Goal: Transaction & Acquisition: Purchase product/service

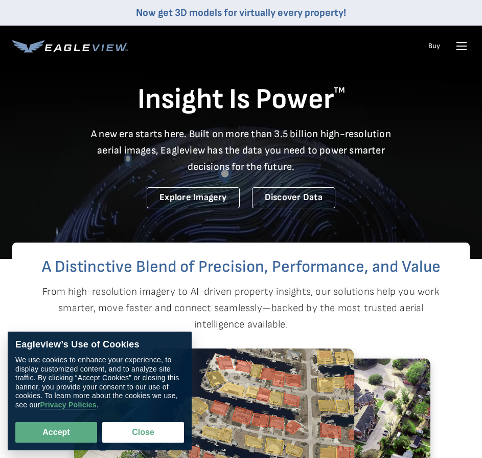
click at [458, 48] on icon at bounding box center [462, 46] width 16 height 16
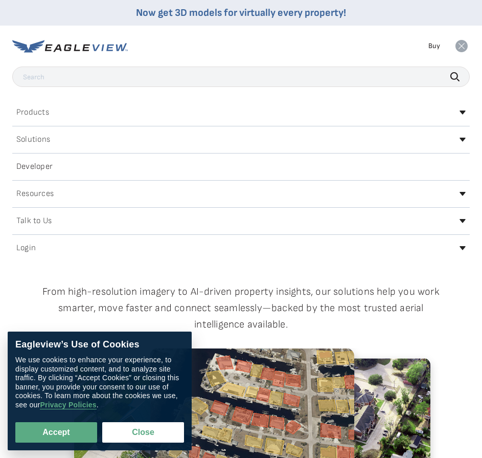
click at [24, 251] on h2 "Login" at bounding box center [25, 248] width 19 height 8
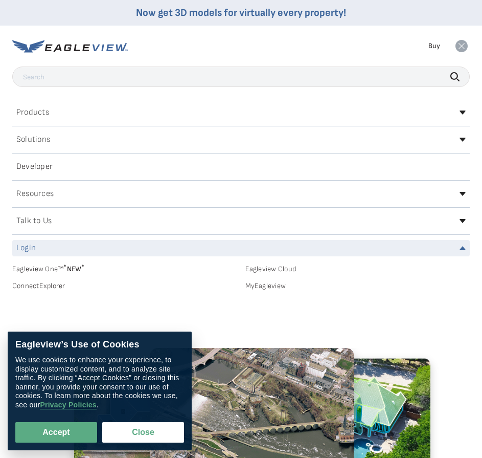
click at [267, 289] on link "MyEagleview" at bounding box center [357, 285] width 225 height 9
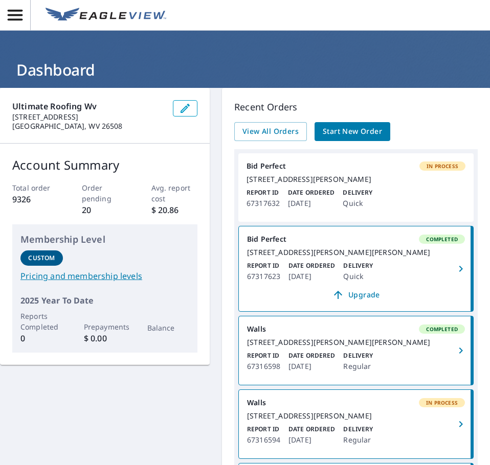
click at [237, 70] on h1 "Dashboard" at bounding box center [244, 69] width 465 height 21
click at [354, 105] on p "Recent Orders" at bounding box center [355, 107] width 243 height 14
click at [17, 18] on icon "button" at bounding box center [15, 15] width 18 height 18
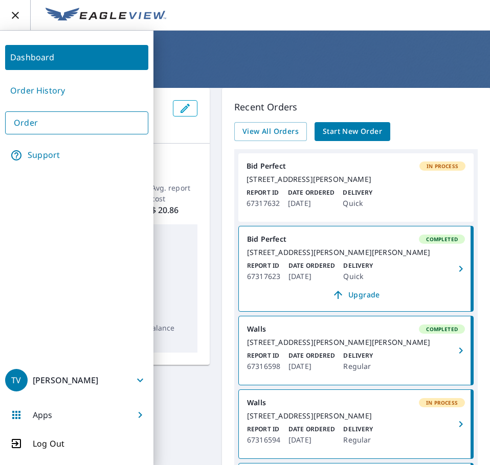
click at [72, 233] on nav "Dashboard Order History Order Support" at bounding box center [76, 199] width 143 height 317
click at [343, 82] on header "Dashboard" at bounding box center [245, 59] width 490 height 57
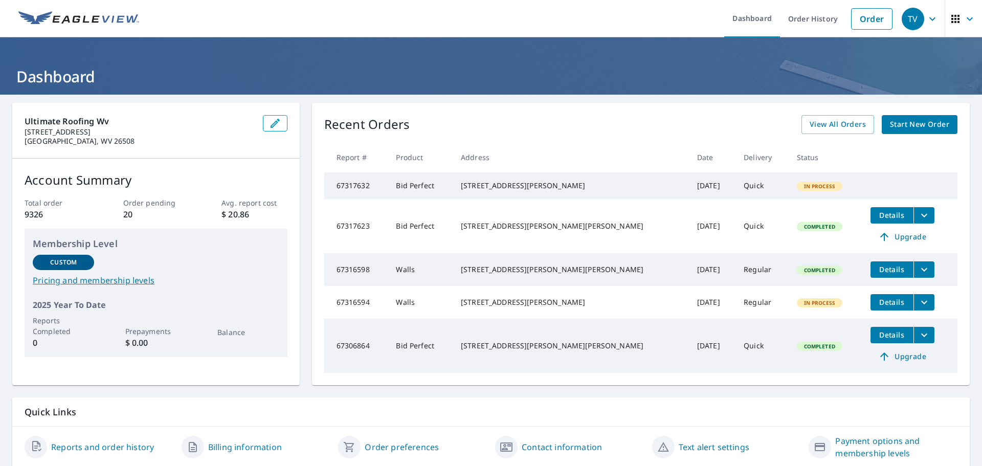
click at [489, 126] on span "Start New Order" at bounding box center [919, 124] width 59 height 13
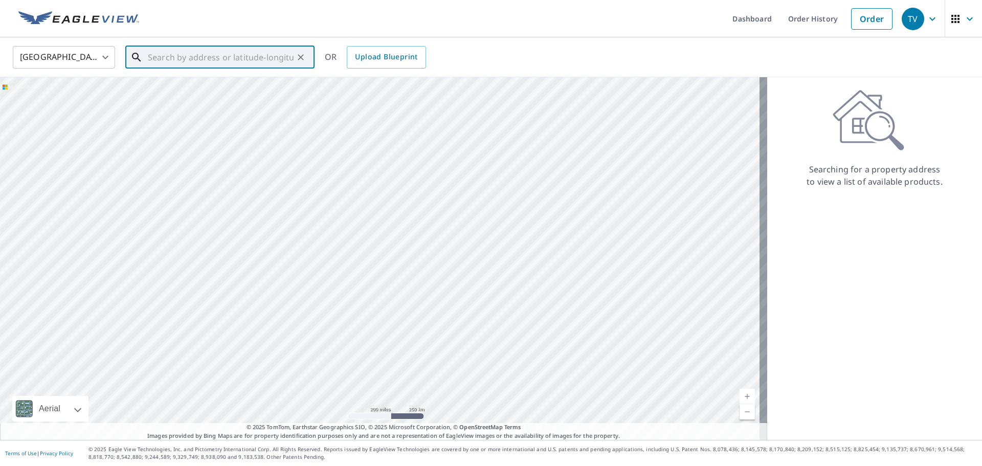
click at [246, 59] on input "text" at bounding box center [221, 57] width 146 height 29
paste input "1637 Summer School Road, Morgantown, West Virginia"
type input "1637 Summer School Road, Morgantown, West Virginia"
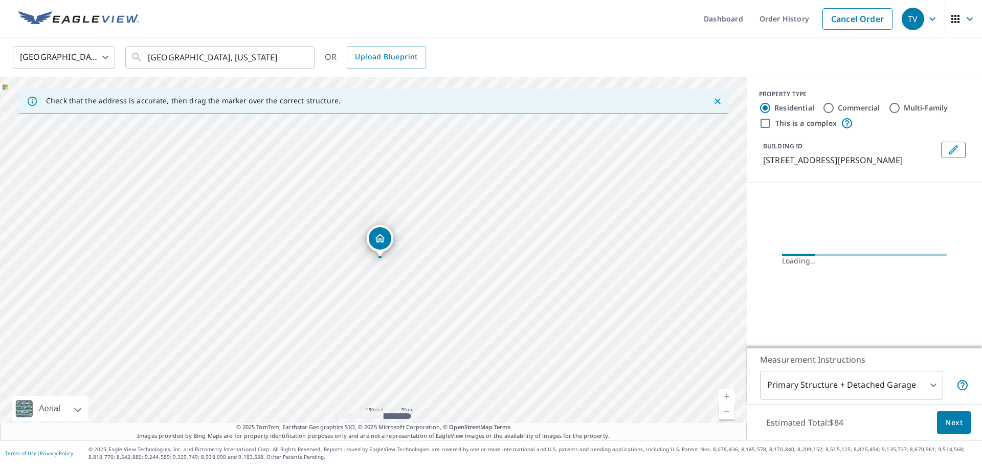
scroll to position [0, 0]
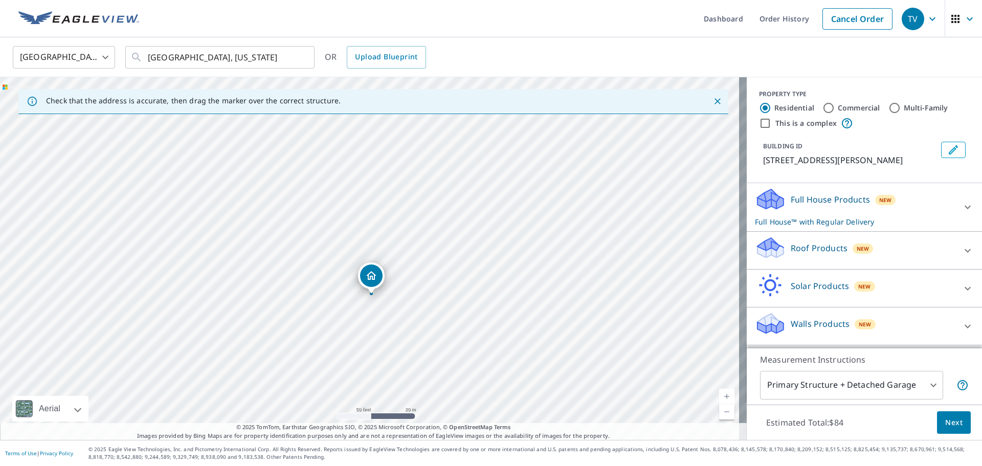
drag, startPoint x: 369, startPoint y: 298, endPoint x: 419, endPoint y: 257, distance: 64.7
click at [419, 257] on div "1637 Summers School Rd Morgantown, WV 26508" at bounding box center [373, 258] width 747 height 363
click at [489, 420] on span "Next" at bounding box center [953, 422] width 17 height 13
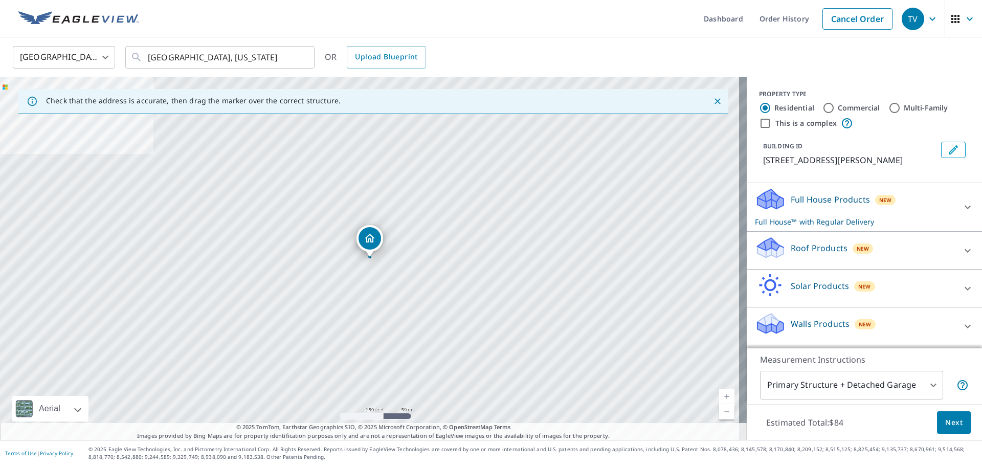
scroll to position [10, 0]
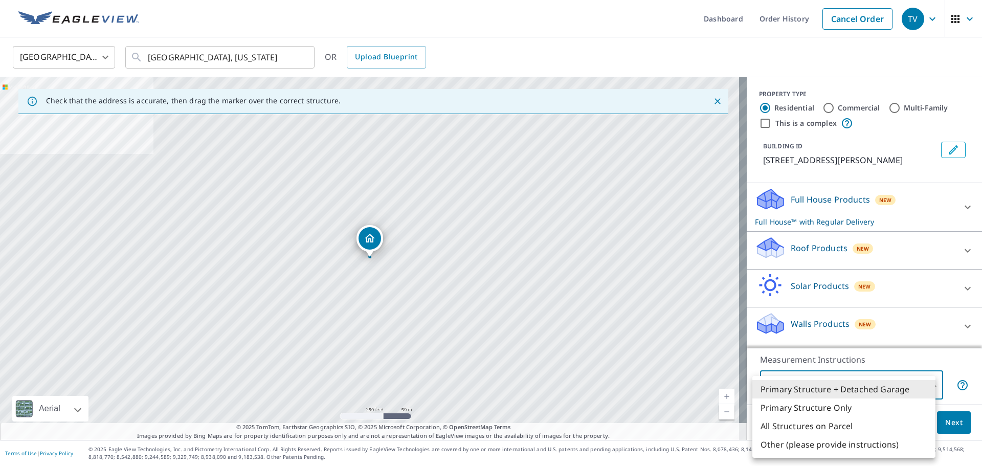
click at [489, 386] on body "TV TV Dashboard Order History Cancel Order TV United States US ​ 1637 Summer Sc…" at bounding box center [491, 233] width 982 height 466
click at [489, 386] on li "Primary Structure + Detached Garage" at bounding box center [843, 389] width 183 height 18
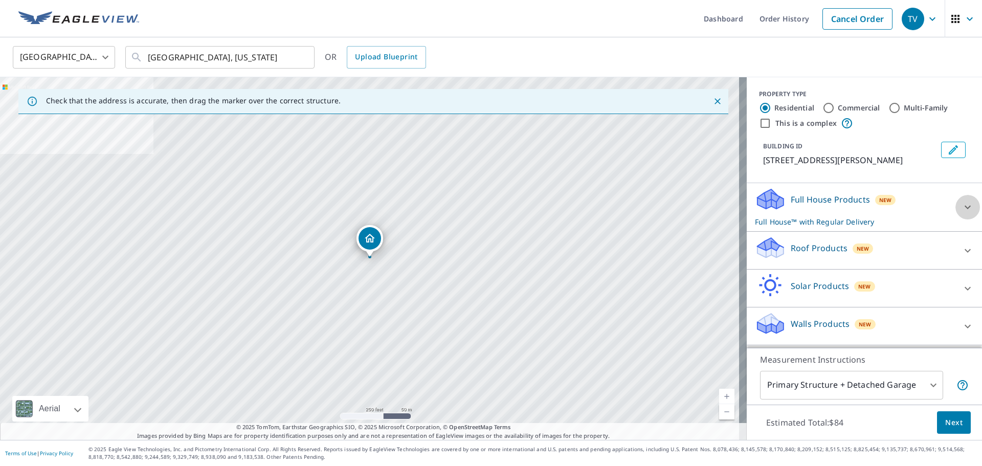
click at [489, 214] on div at bounding box center [967, 207] width 25 height 25
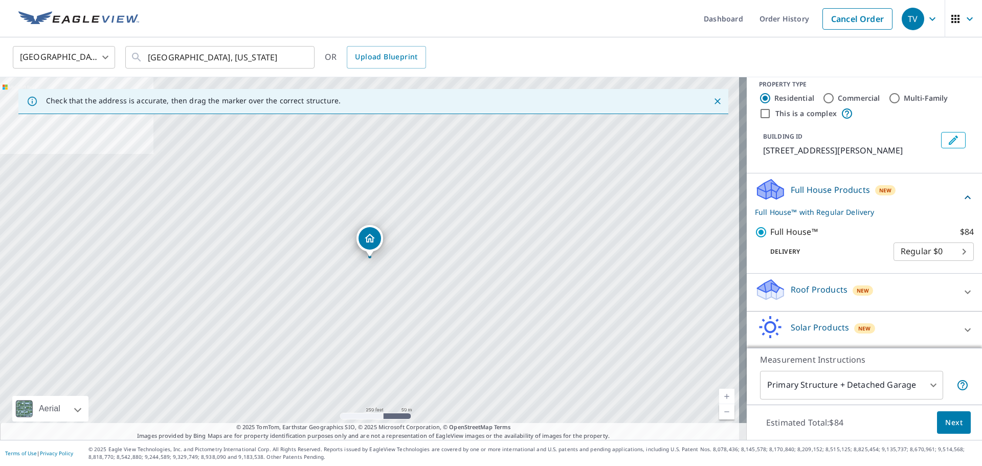
click at [489, 214] on div "Full House Products New Full House™ with Regular Delivery" at bounding box center [858, 197] width 207 height 40
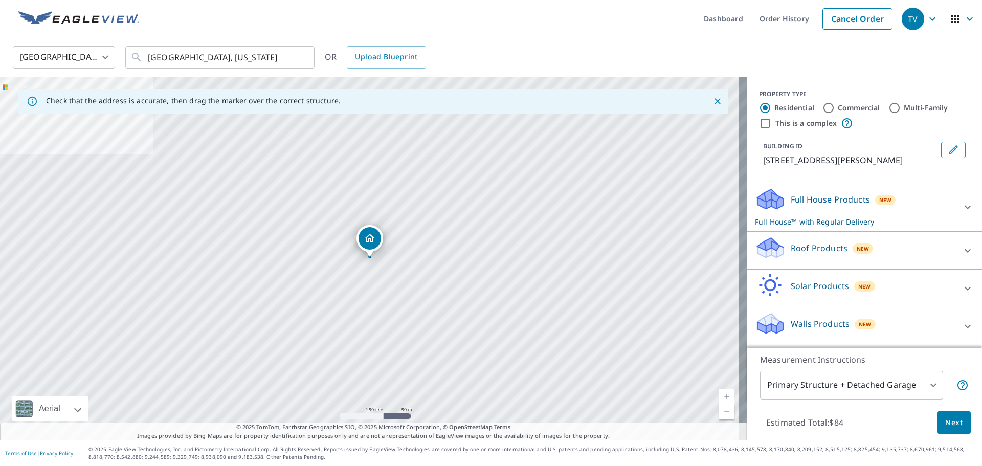
click at [489, 245] on div "Roof Products New" at bounding box center [855, 250] width 200 height 29
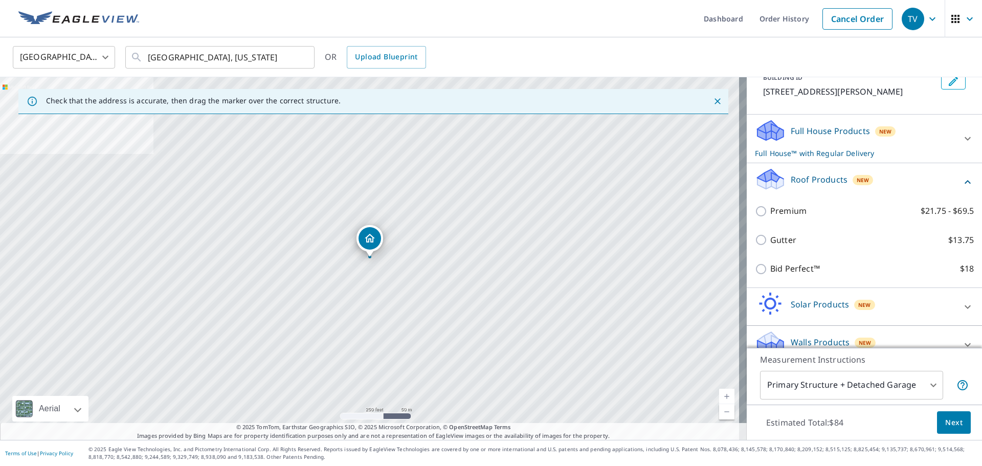
scroll to position [97, 0]
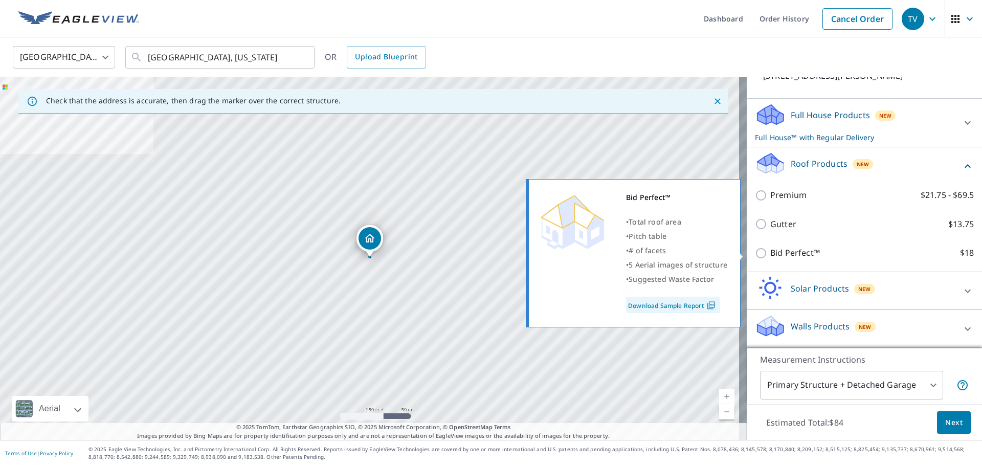
click at [489, 253] on p "Bid Perfect™" at bounding box center [795, 253] width 50 height 13
click at [489, 253] on input "Bid Perfect™ $18" at bounding box center [762, 253] width 15 height 12
checkbox input "true"
checkbox input "false"
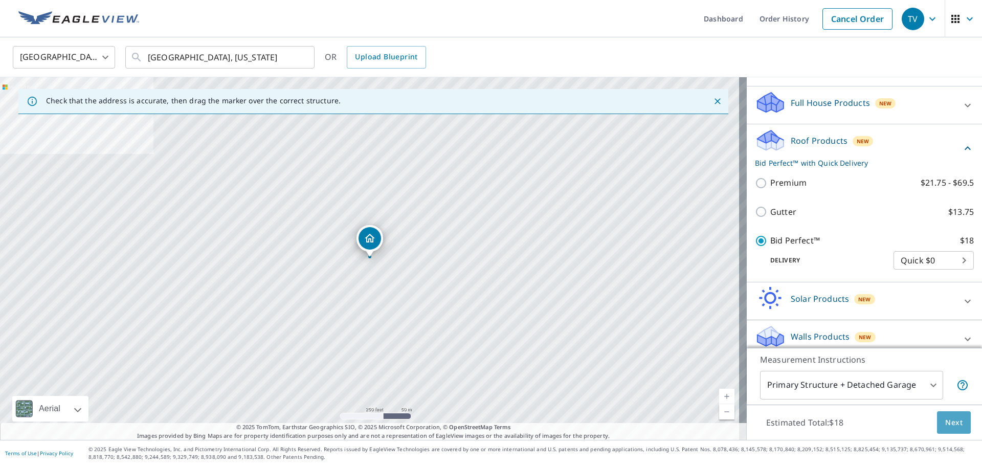
click at [489, 421] on span "Next" at bounding box center [953, 422] width 17 height 13
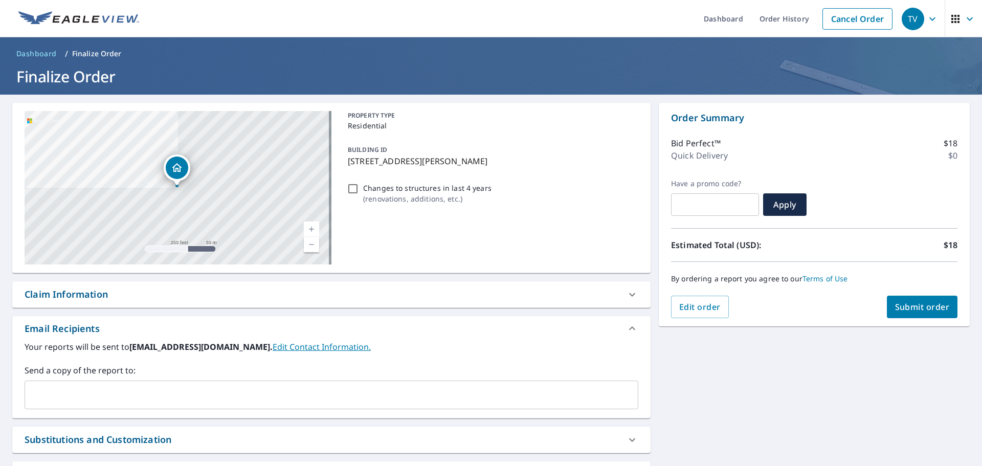
click at [489, 316] on button "Submit order" at bounding box center [922, 307] width 71 height 23
checkbox input "true"
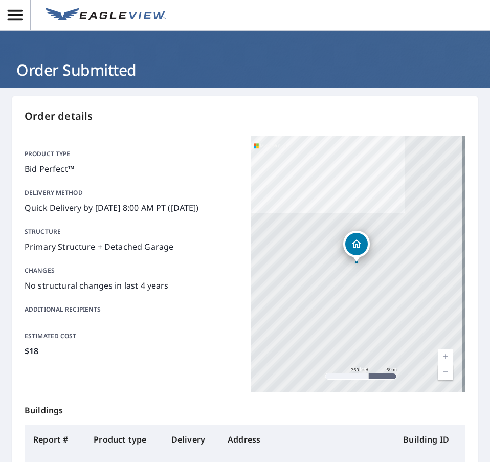
click at [146, 116] on p "Order details" at bounding box center [245, 115] width 441 height 15
click at [23, 19] on icon "button" at bounding box center [15, 15] width 18 height 18
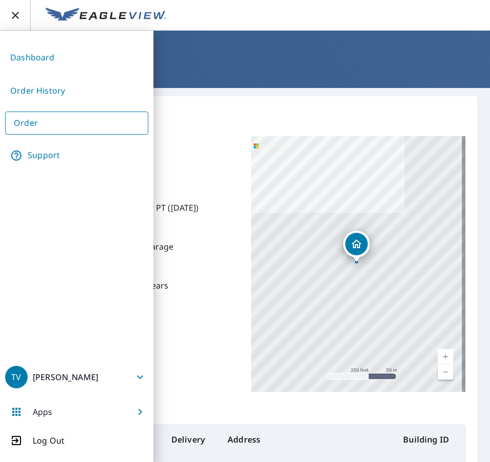
click at [163, 114] on p "Order details" at bounding box center [245, 115] width 441 height 15
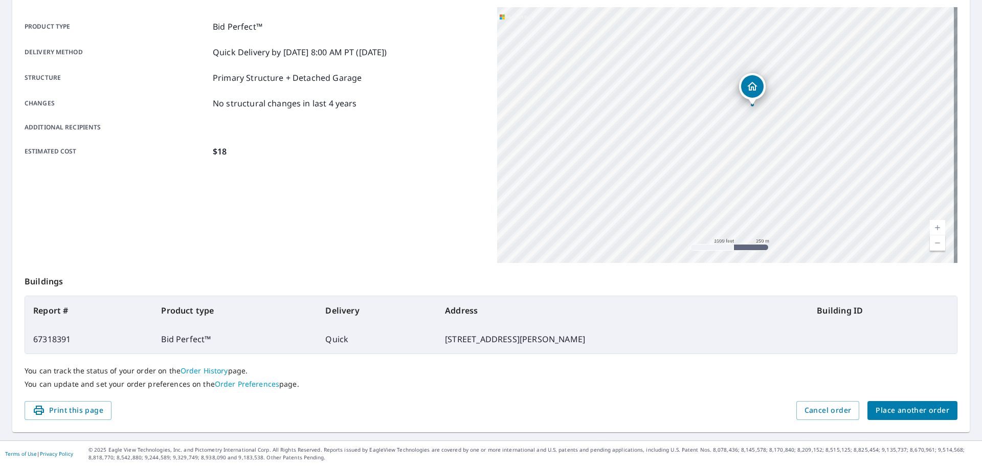
scroll to position [136, 0]
click at [489, 415] on span "Place another order" at bounding box center [913, 410] width 74 height 13
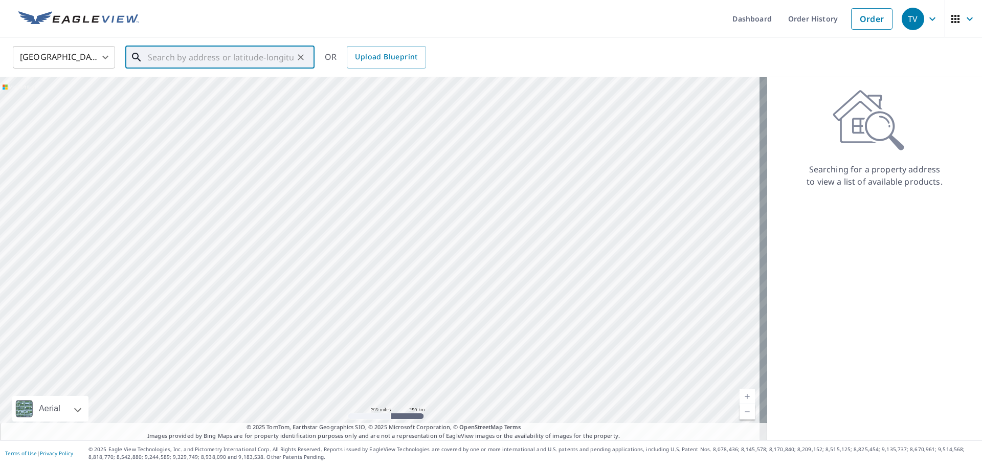
click at [233, 57] on input "text" at bounding box center [221, 57] width 146 height 29
paste input "100 West Woodland Avenue, Clarksburg, West Virgini"
drag, startPoint x: 239, startPoint y: 79, endPoint x: 236, endPoint y: 86, distance: 7.8
click at [234, 86] on span "100 W Woodland Ave" at bounding box center [226, 87] width 161 height 12
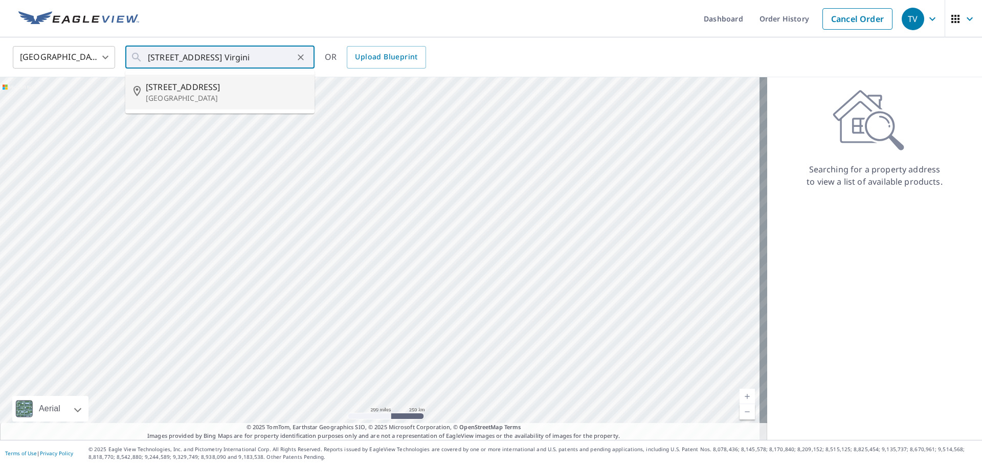
type input "100 W Woodland Ave Clarksburg, WV 26301"
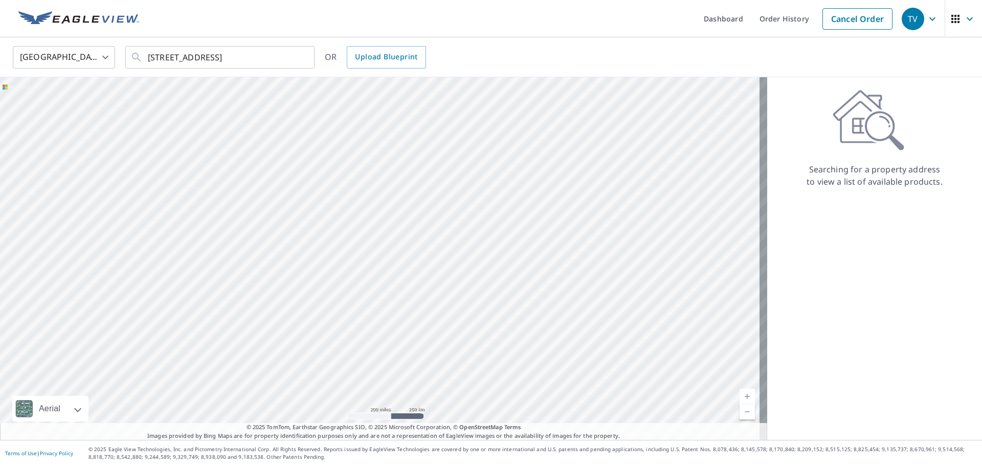
scroll to position [0, 0]
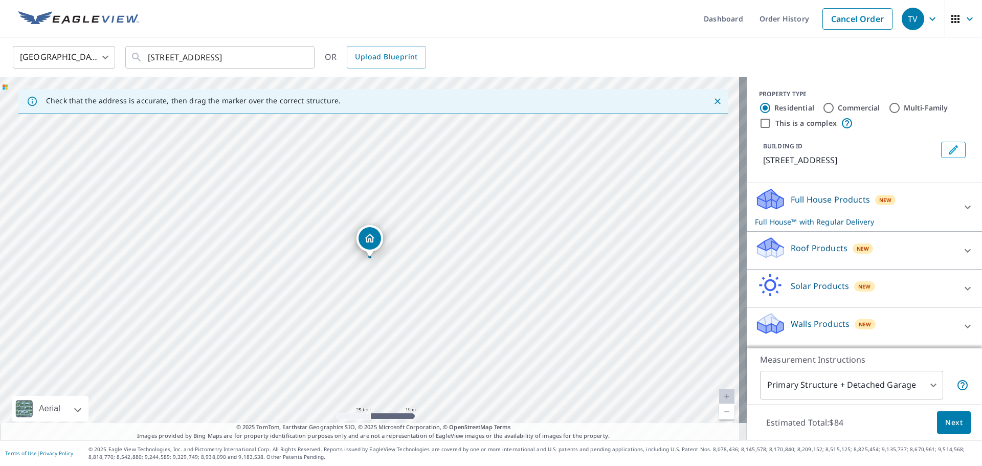
drag, startPoint x: 356, startPoint y: 248, endPoint x: 366, endPoint y: 239, distance: 12.7
click at [366, 239] on div "100 W Woodland Ave Clarksburg, WV 26301" at bounding box center [373, 258] width 747 height 363
click at [489, 258] on div "Roof Products New" at bounding box center [855, 250] width 200 height 29
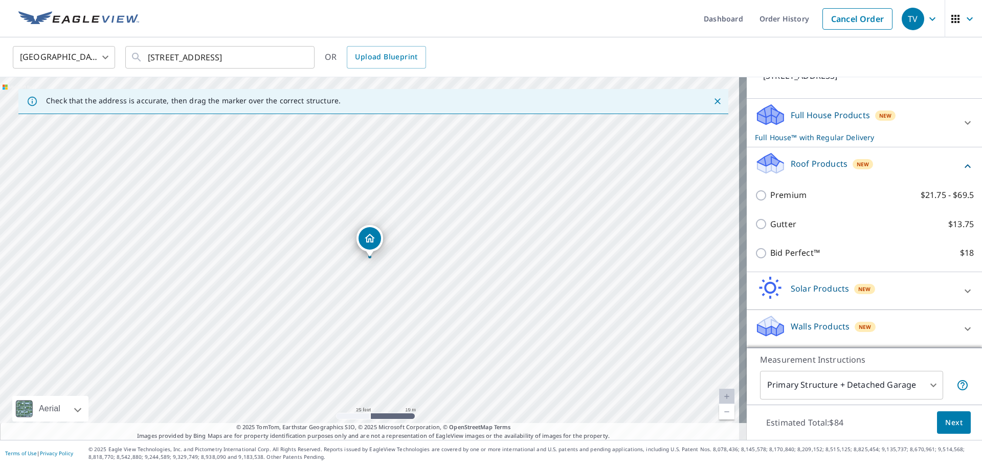
scroll to position [97, 0]
click at [489, 261] on div "Bid Perfect™ $18" at bounding box center [864, 252] width 219 height 29
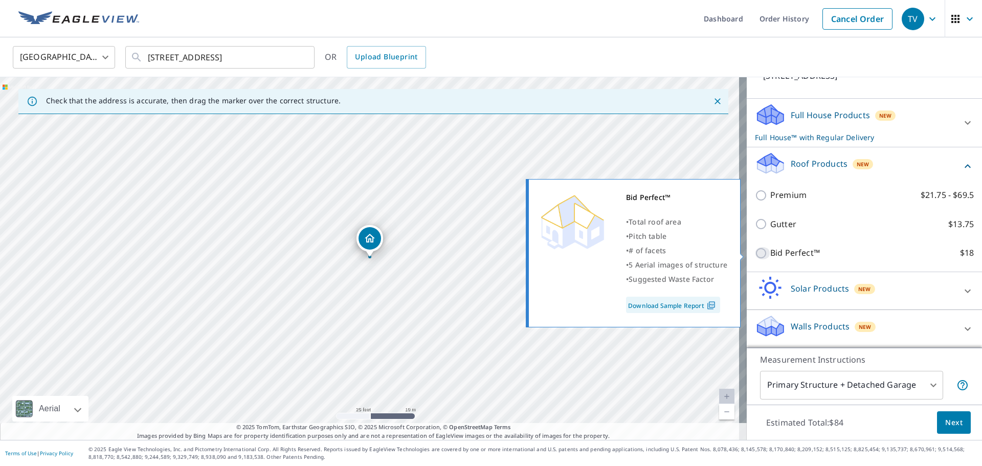
click at [489, 253] on input "Bid Perfect™ $18" at bounding box center [762, 253] width 15 height 12
checkbox input "true"
checkbox input "false"
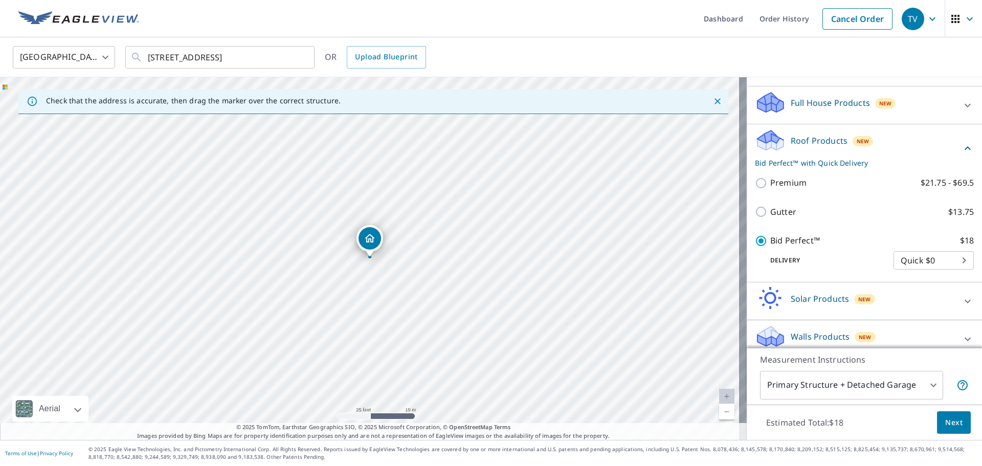
click at [489, 420] on span "Next" at bounding box center [953, 422] width 17 height 13
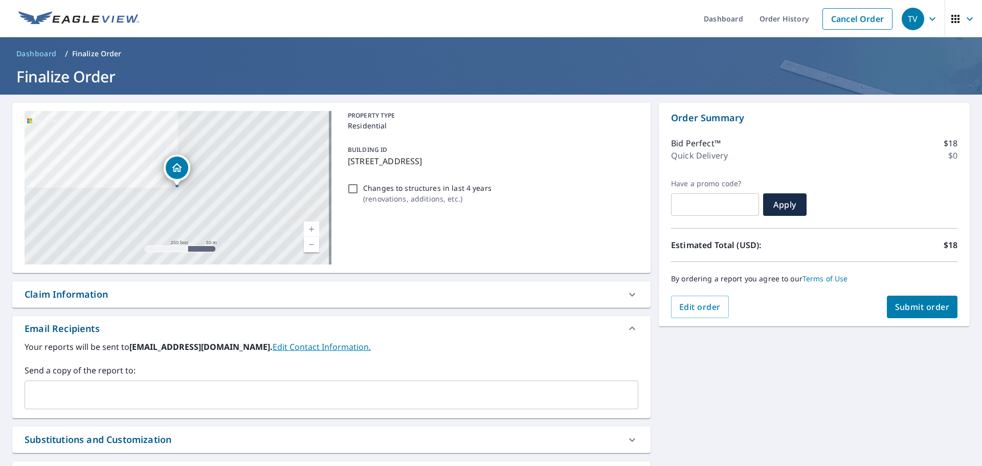
click at [489, 307] on span "Submit order" at bounding box center [922, 306] width 55 height 11
checkbox input "true"
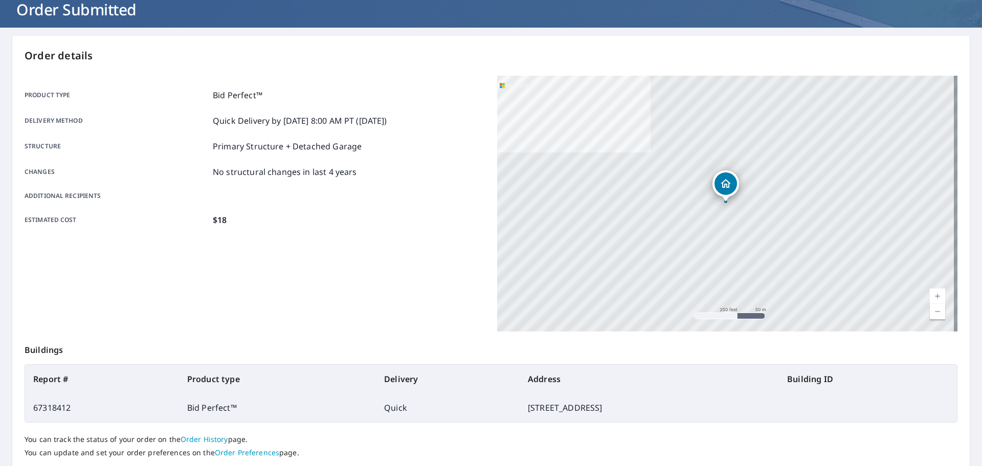
scroll to position [136, 0]
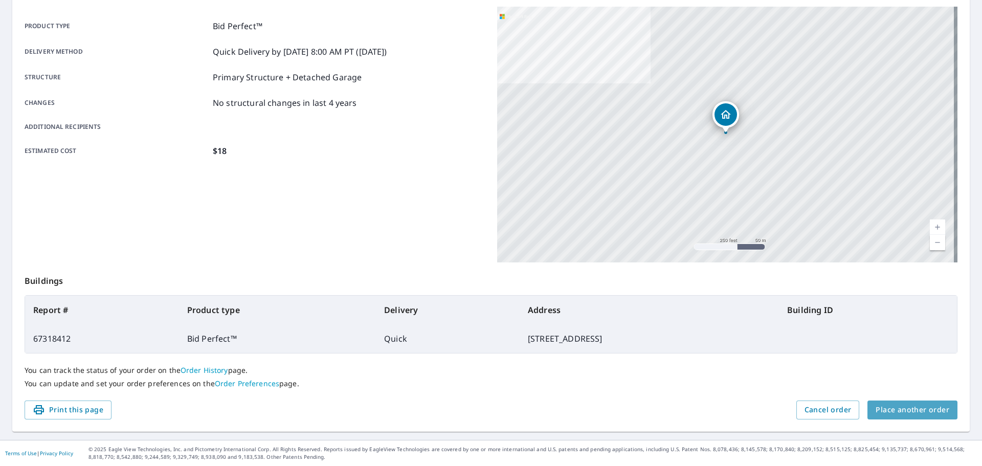
click at [489, 411] on span "Place another order" at bounding box center [913, 410] width 74 height 13
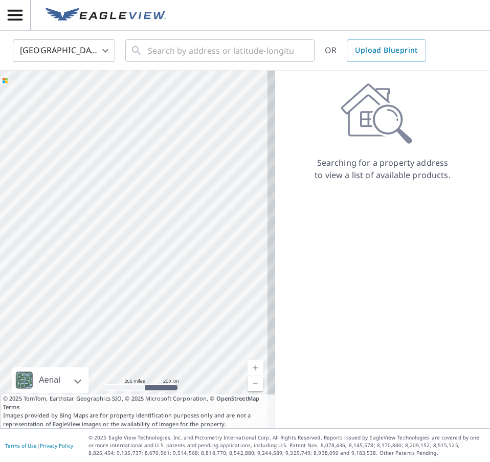
click at [314, 159] on p "Searching for a property address to view a list of available products." at bounding box center [382, 169] width 137 height 25
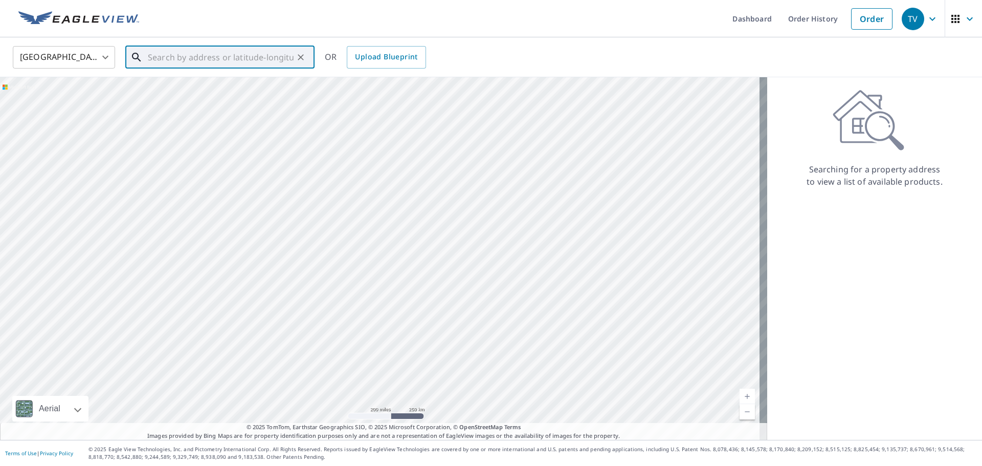
click at [280, 57] on input "text" at bounding box center [221, 57] width 146 height 29
paste input "159 Helens Place, Clarksburg, West Virginia, 26301"
click at [227, 98] on p "Clarksburg, WV 26301" at bounding box center [226, 98] width 161 height 10
type input "159 Helens Pl Clarksburg, WV 26301"
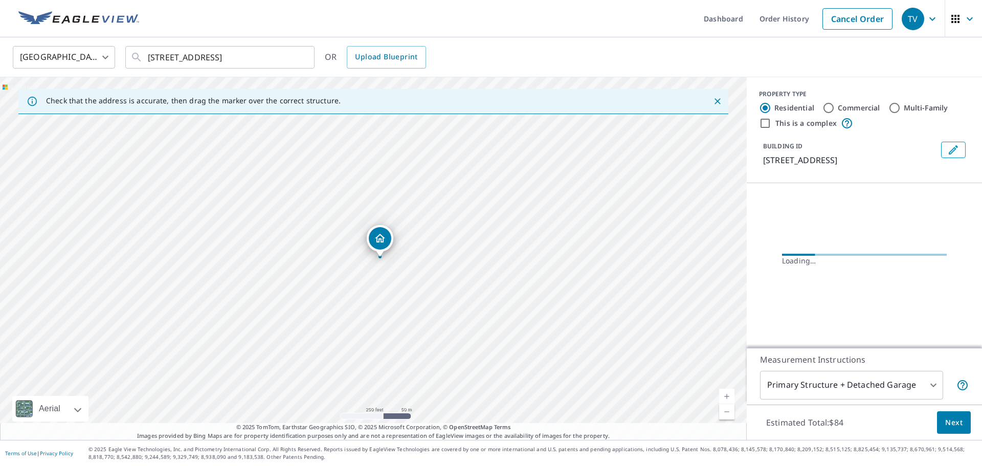
scroll to position [0, 0]
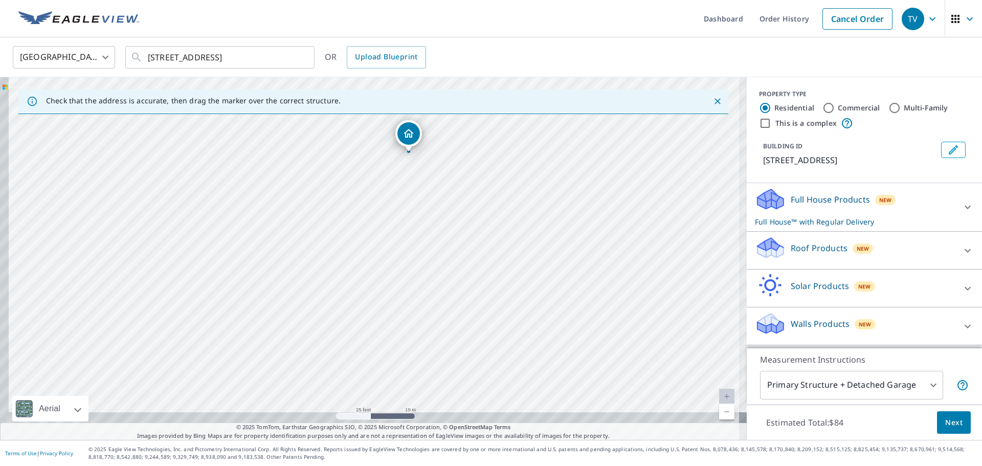
drag, startPoint x: 419, startPoint y: 277, endPoint x: 441, endPoint y: 169, distance: 110.2
click at [441, 168] on div "159 Helens Pl Clarksburg, WV 26301" at bounding box center [373, 258] width 747 height 363
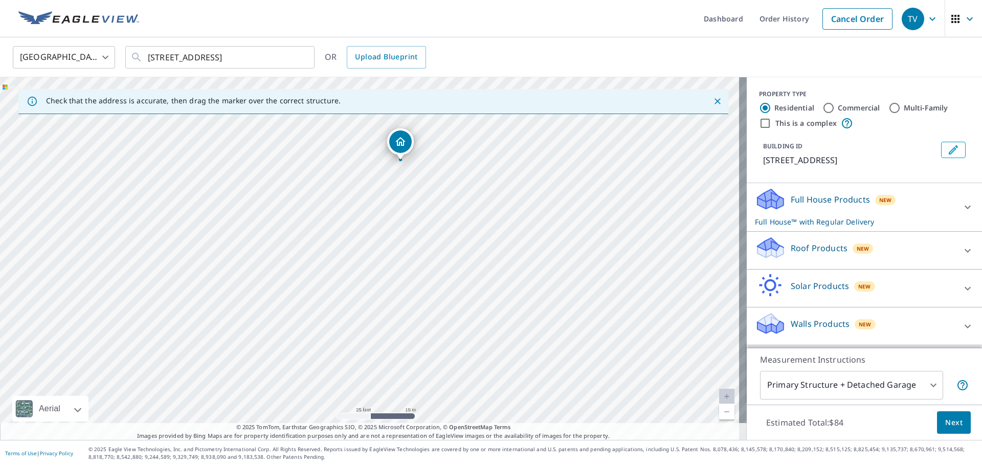
drag, startPoint x: 430, startPoint y: 183, endPoint x: 417, endPoint y: 197, distance: 18.8
click at [418, 197] on div "159 Helens Pl Clarksburg, WV 26301" at bounding box center [373, 258] width 747 height 363
click at [371, 145] on div "159 Helens Pl Clarksburg, WV 26301" at bounding box center [373, 258] width 747 height 363
drag, startPoint x: 398, startPoint y: 139, endPoint x: 366, endPoint y: 131, distance: 33.1
drag, startPoint x: 440, startPoint y: 243, endPoint x: 493, endPoint y: 42, distance: 207.8
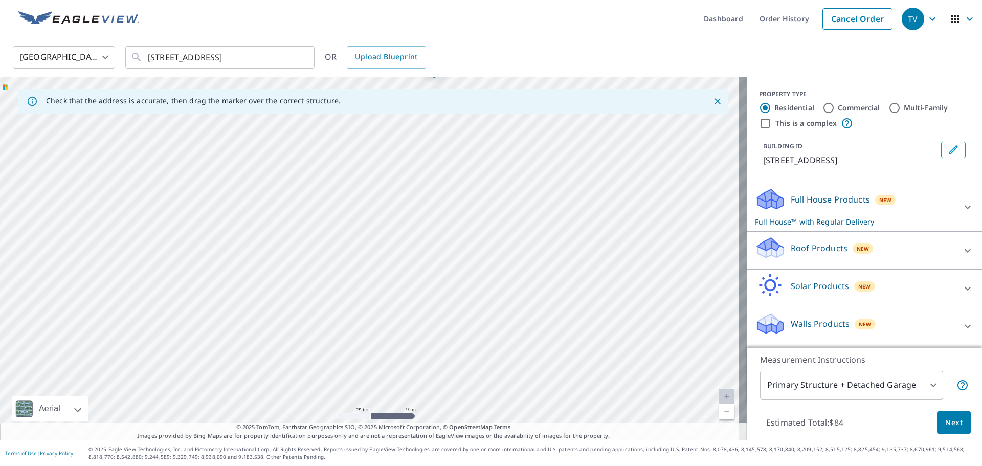
click at [489, 38] on div "United States US ​ 159 Helens Pl Clarksburg, WV 26301 ​ OR Upload Blueprint Che…" at bounding box center [491, 238] width 982 height 403
click at [433, 191] on div "159 Helens Pl Clarksburg, WV 26301" at bounding box center [373, 258] width 747 height 363
drag, startPoint x: 304, startPoint y: 306, endPoint x: 241, endPoint y: 198, distance: 124.2
click at [241, 199] on div "159 Helens Pl Clarksburg, WV 26301" at bounding box center [373, 258] width 747 height 363
drag, startPoint x: 276, startPoint y: 249, endPoint x: 227, endPoint y: 203, distance: 67.3
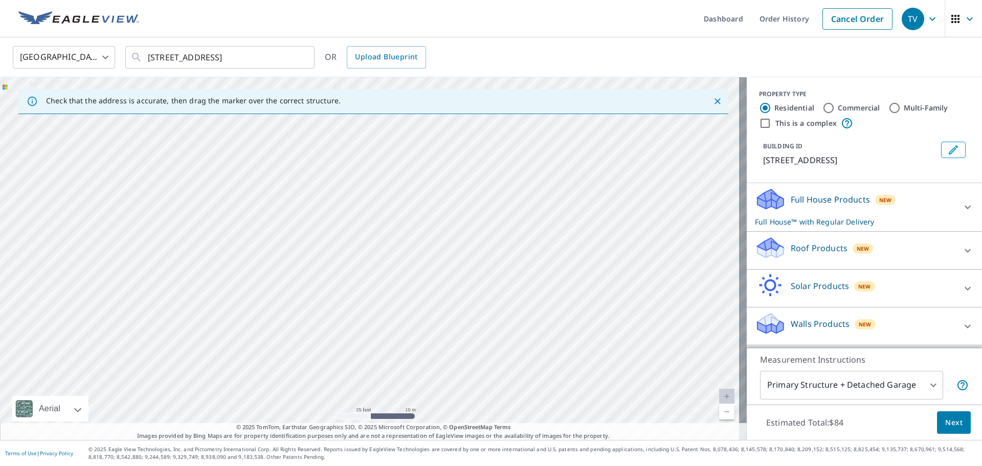
click at [227, 203] on div "159 Helens Pl Clarksburg, WV 26301" at bounding box center [373, 258] width 747 height 363
drag, startPoint x: 231, startPoint y: 304, endPoint x: 226, endPoint y: 330, distance: 27.2
click at [226, 330] on div "159 Helens Pl Clarksburg, WV 26301" at bounding box center [373, 258] width 747 height 363
drag, startPoint x: 272, startPoint y: 177, endPoint x: 240, endPoint y: 239, distance: 69.3
click at [240, 239] on div "159 Helens Pl Clarksburg, WV 26301" at bounding box center [373, 258] width 747 height 363
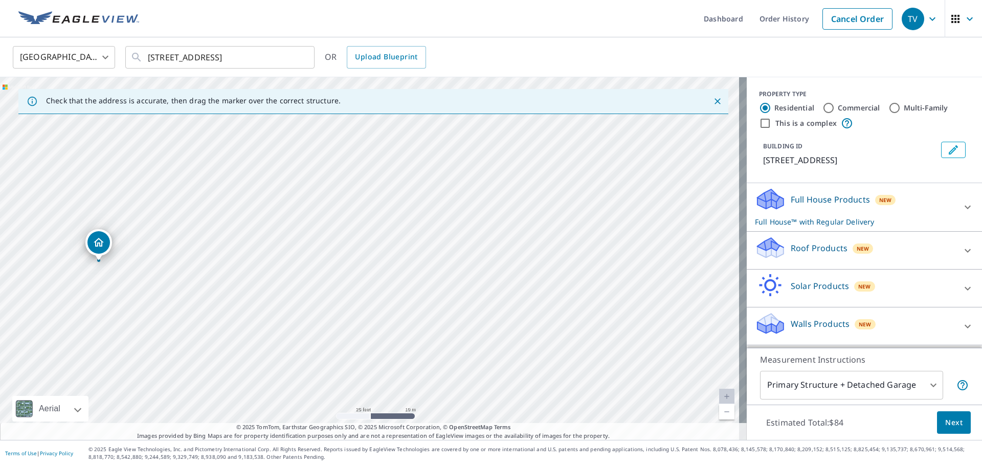
drag, startPoint x: 343, startPoint y: 198, endPoint x: 312, endPoint y: 241, distance: 52.8
click at [312, 241] on div "159 Helens Pl Clarksburg, WV 26301" at bounding box center [373, 258] width 747 height 363
drag, startPoint x: 284, startPoint y: 257, endPoint x: 401, endPoint y: 287, distance: 121.3
click at [401, 287] on div "159 Helens Pl Clarksburg, WV 26301" at bounding box center [373, 258] width 747 height 363
click at [417, 248] on div "159 Helens Pl Clarksburg, WV 26301" at bounding box center [373, 258] width 747 height 363
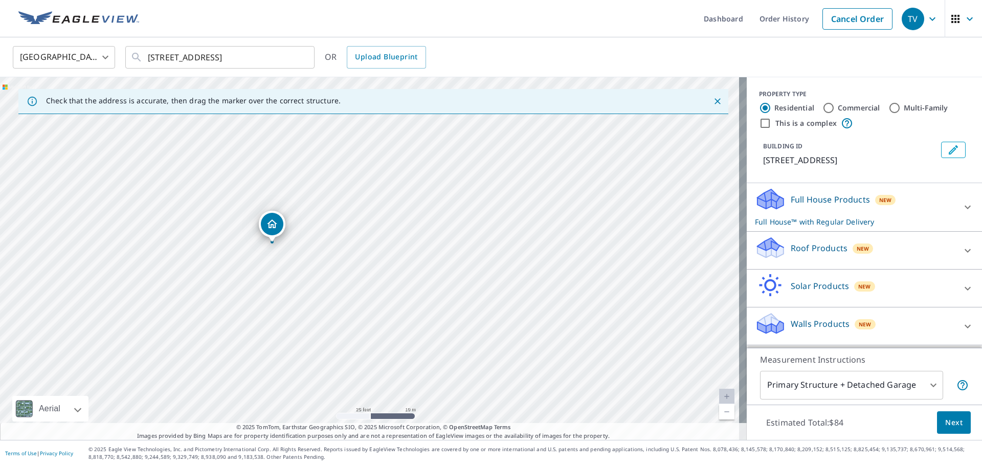
click at [385, 277] on div "159 Helens Pl Clarksburg, WV 26301" at bounding box center [373, 258] width 747 height 363
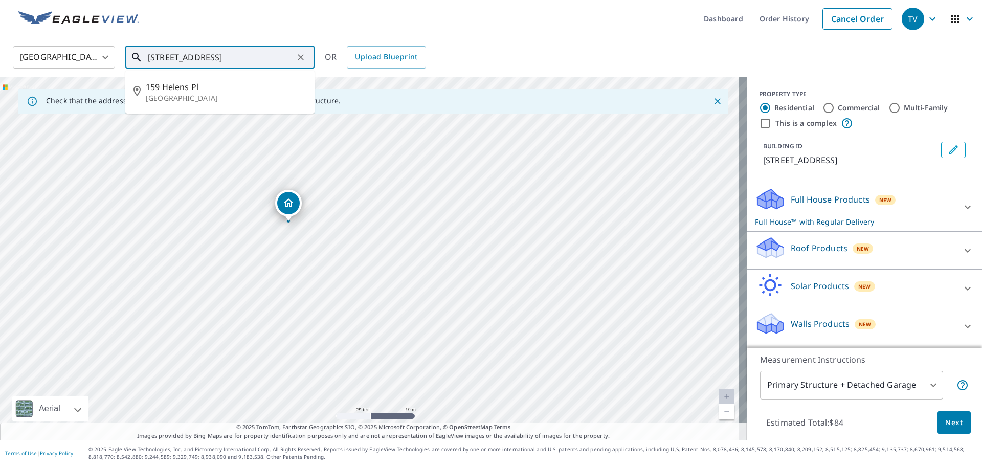
drag, startPoint x: 293, startPoint y: 62, endPoint x: 79, endPoint y: 37, distance: 214.7
click at [79, 37] on div "United States US ​ 159 Helens Pl Clarksburg, WV 26301 ​ 159 Helens Pl Clarksbur…" at bounding box center [491, 57] width 982 height 40
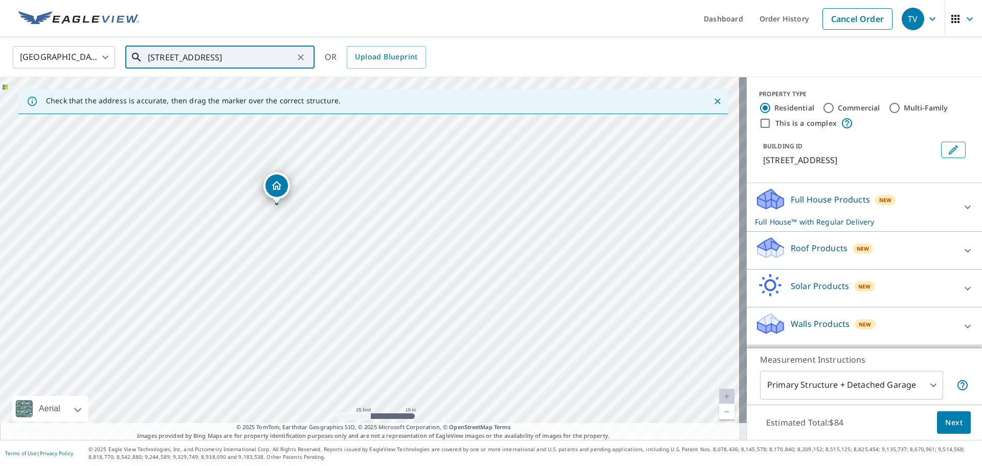
click at [323, 215] on div "159 Helens Pl Clarksburg, WV 26301" at bounding box center [373, 258] width 747 height 363
click at [311, 207] on div "159 Helens Pl Clarksburg, WV 26301" at bounding box center [373, 258] width 747 height 363
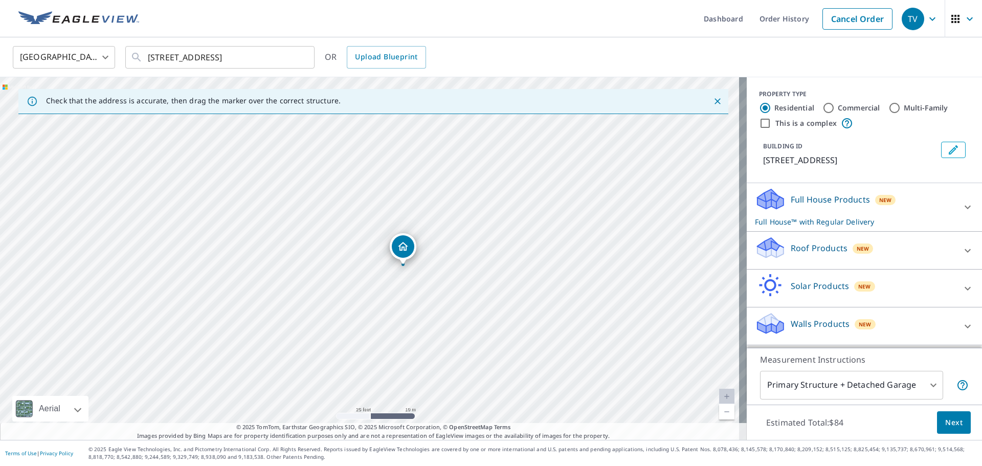
drag, startPoint x: 375, startPoint y: 238, endPoint x: 405, endPoint y: 244, distance: 30.8
drag, startPoint x: 512, startPoint y: 315, endPoint x: 526, endPoint y: 297, distance: 22.3
click at [489, 297] on div "159 Helens Pl Clarksburg, WV 26301" at bounding box center [373, 258] width 747 height 363
click at [489, 428] on span "Next" at bounding box center [953, 422] width 17 height 13
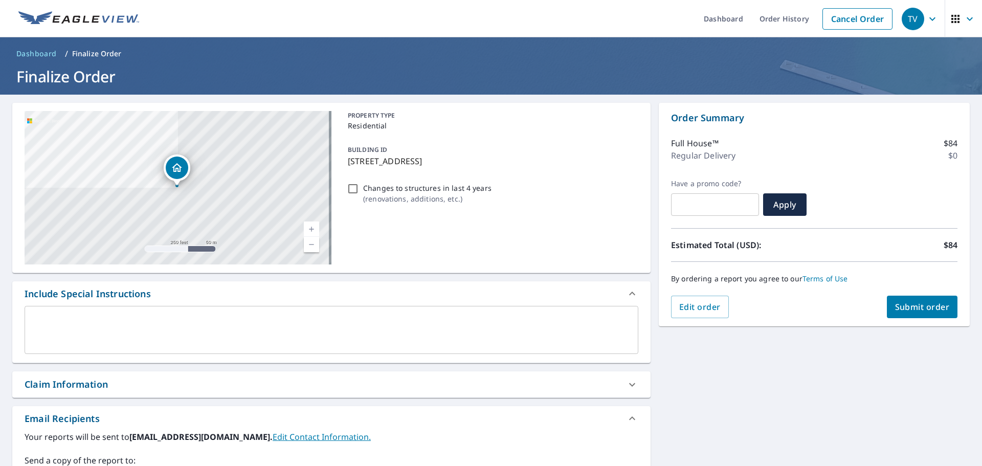
checkbox input "true"
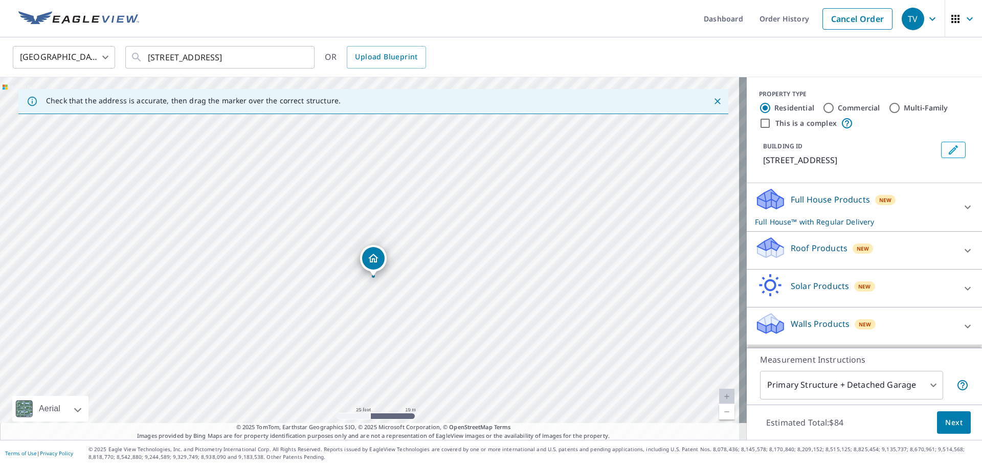
click at [489, 247] on div "Roof Products New" at bounding box center [855, 250] width 200 height 29
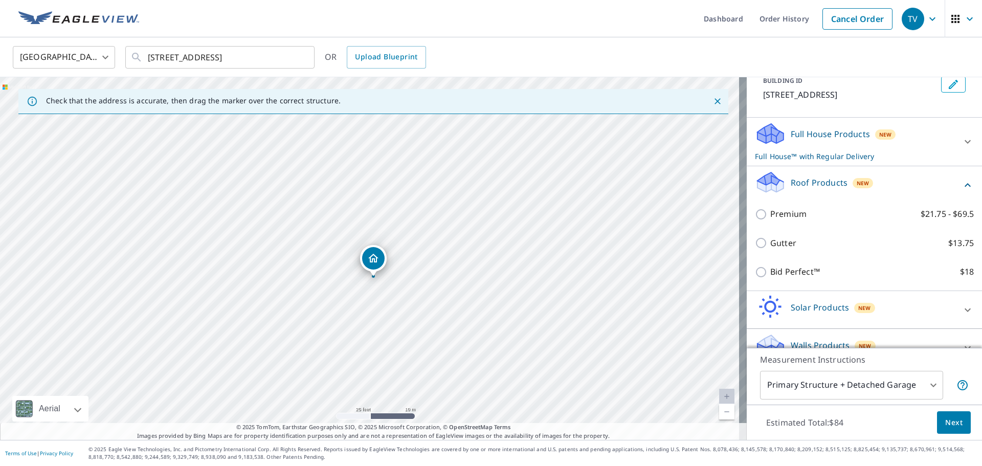
scroll to position [84, 0]
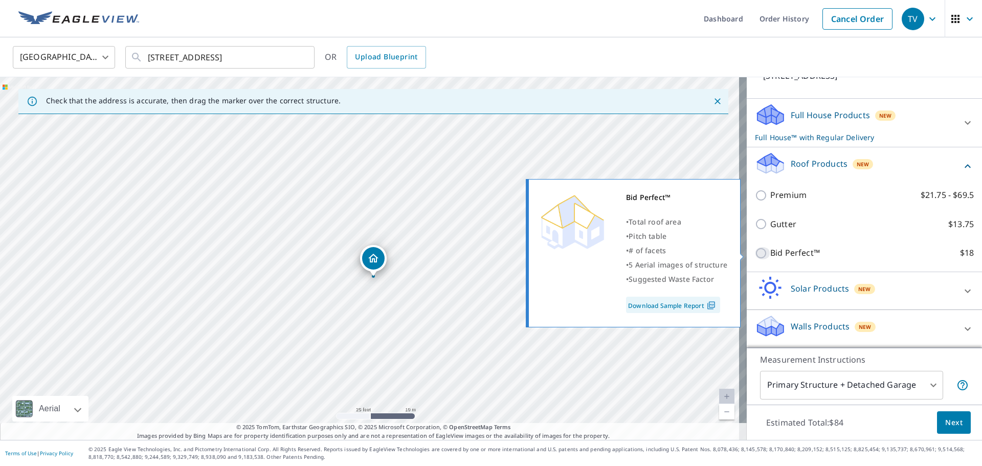
click at [489, 252] on input "Bid Perfect™ $18" at bounding box center [762, 253] width 15 height 12
checkbox input "true"
checkbox input "false"
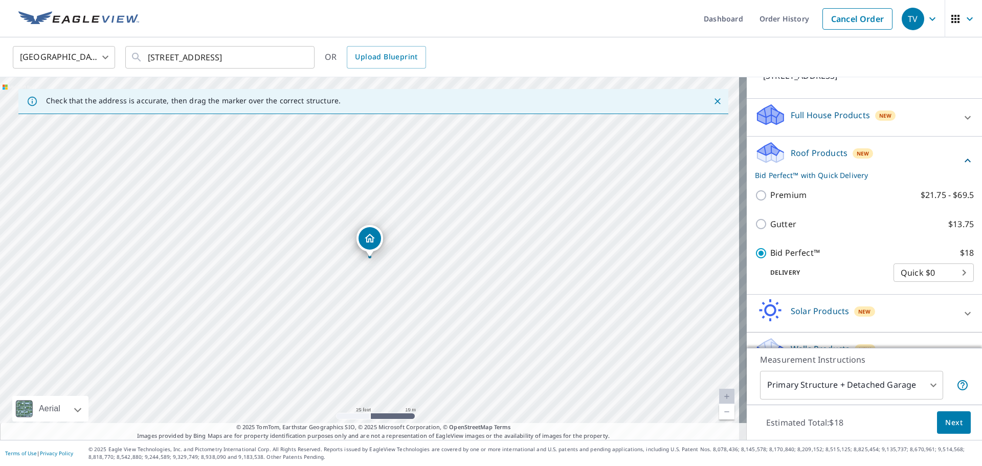
click at [489, 428] on span "Next" at bounding box center [953, 422] width 17 height 13
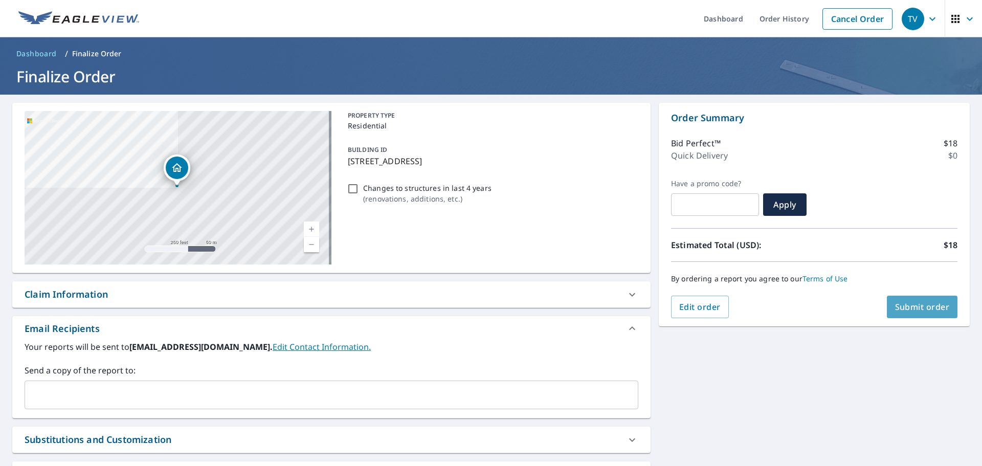
click at [489, 313] on button "Submit order" at bounding box center [922, 307] width 71 height 23
checkbox input "true"
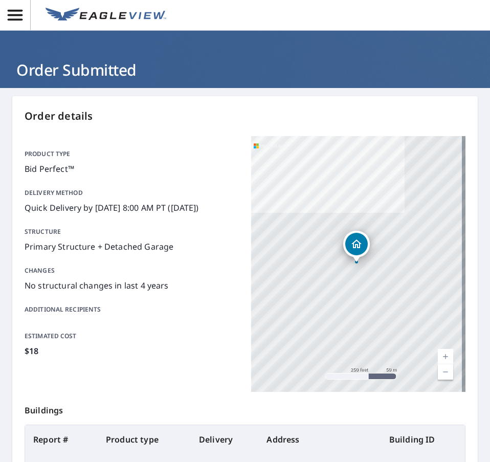
click at [190, 99] on div "Order details Product type Bid Perfect™ Delivery method Quick Delivery by 9/8/2…" at bounding box center [244, 328] width 465 height 465
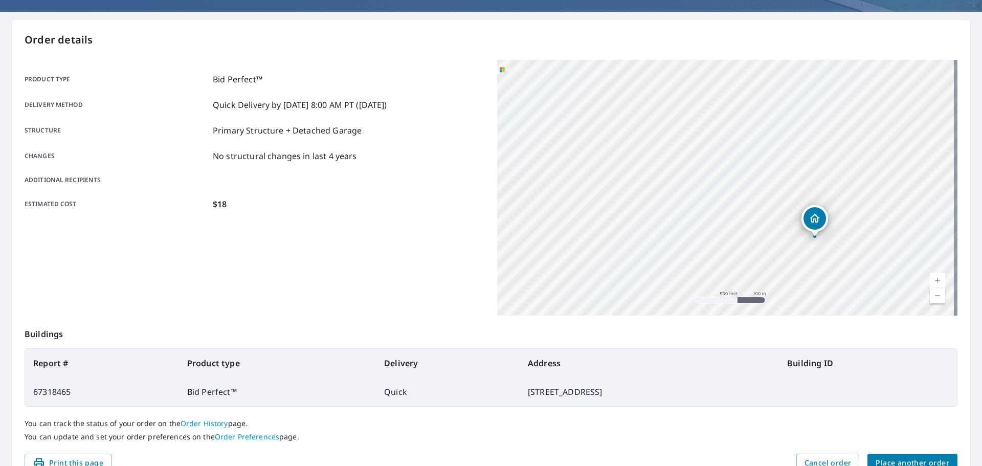
scroll to position [102, 0]
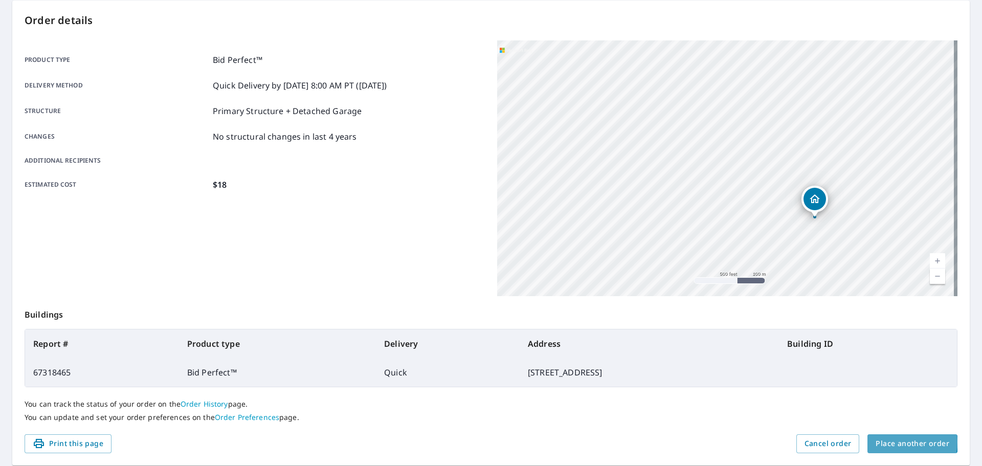
click at [489, 442] on span "Place another order" at bounding box center [913, 443] width 74 height 13
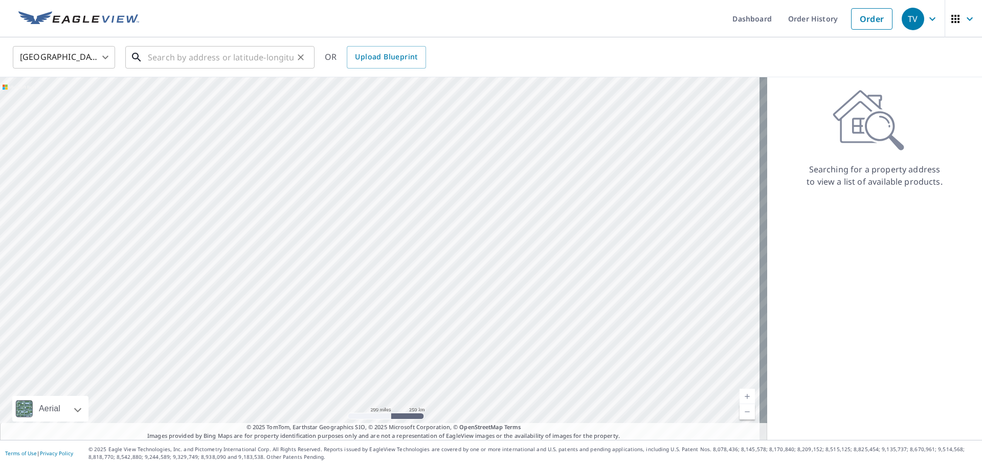
click at [212, 56] on input "text" at bounding box center [221, 57] width 146 height 29
paste input "746 Limestone Run Road, Clarksburg, West Virginia,"
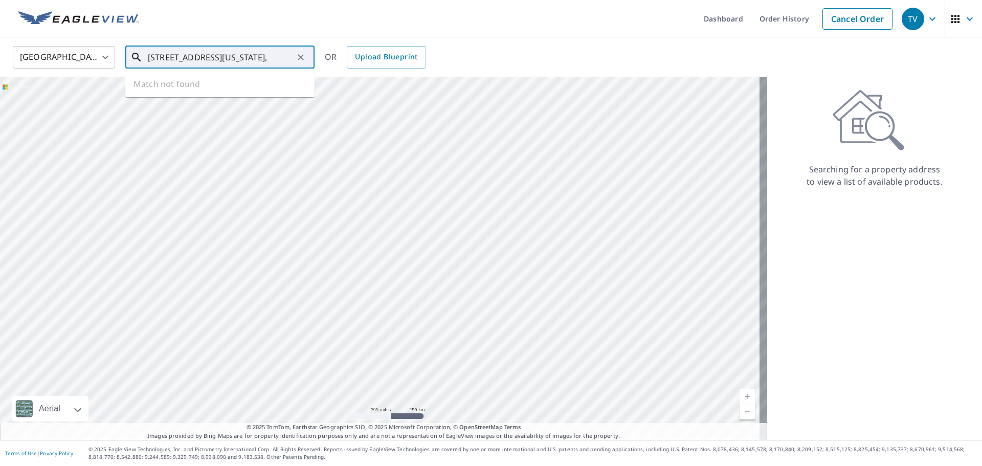
type input "746 Limestone Run Road, Clarksburg, West Virginia,"
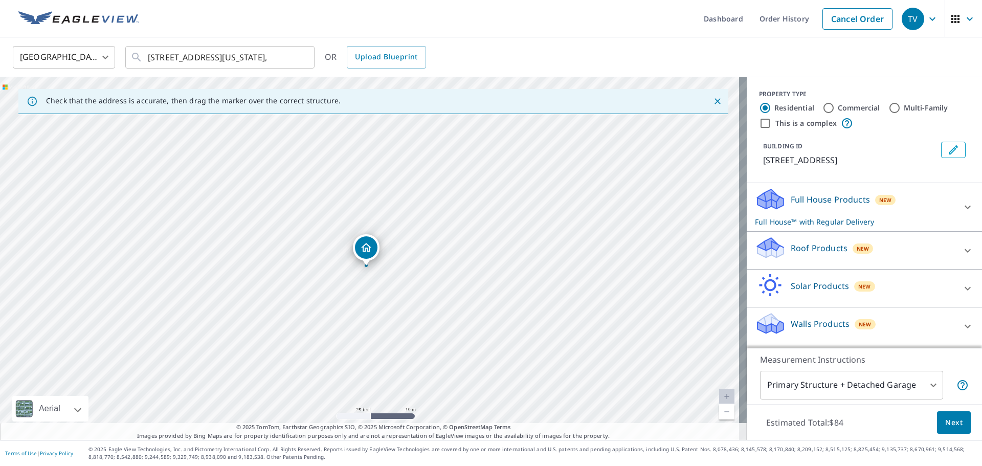
drag, startPoint x: 356, startPoint y: 254, endPoint x: 367, endPoint y: 247, distance: 12.6
click at [489, 255] on div "Roof Products New" at bounding box center [855, 250] width 200 height 29
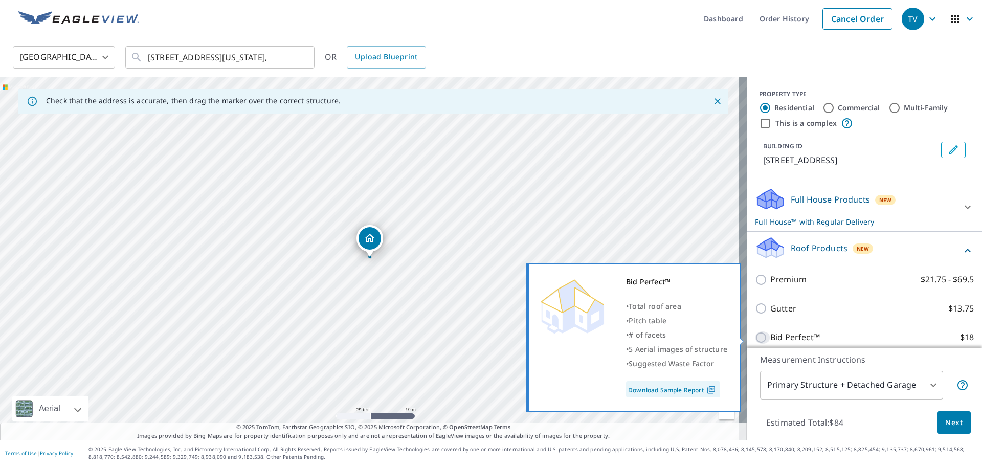
click at [489, 333] on input "Bid Perfect™ $18" at bounding box center [762, 337] width 15 height 12
checkbox input "true"
checkbox input "false"
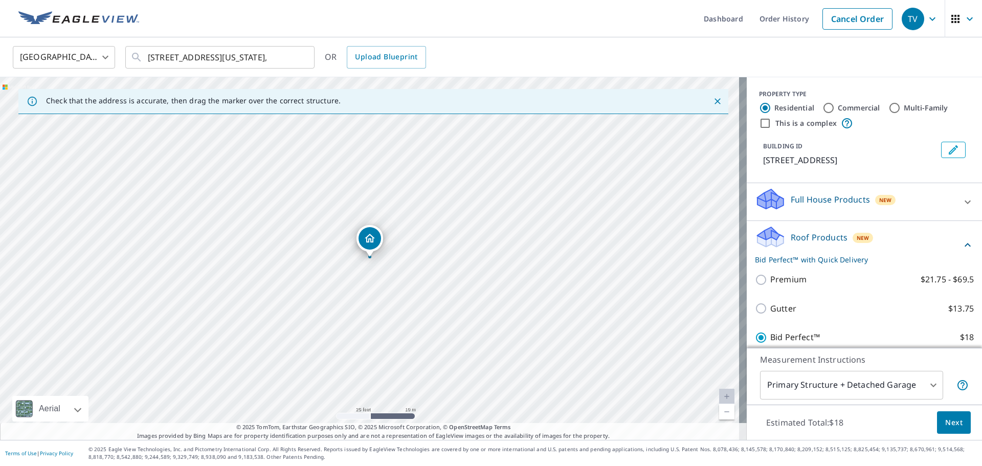
click at [489, 424] on span "Next" at bounding box center [953, 422] width 17 height 13
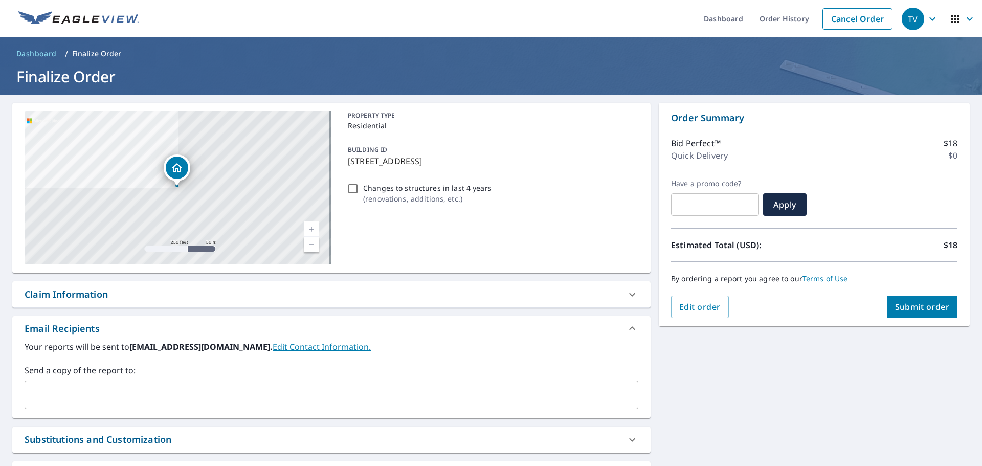
click at [489, 308] on span "Submit order" at bounding box center [922, 306] width 55 height 11
checkbox input "true"
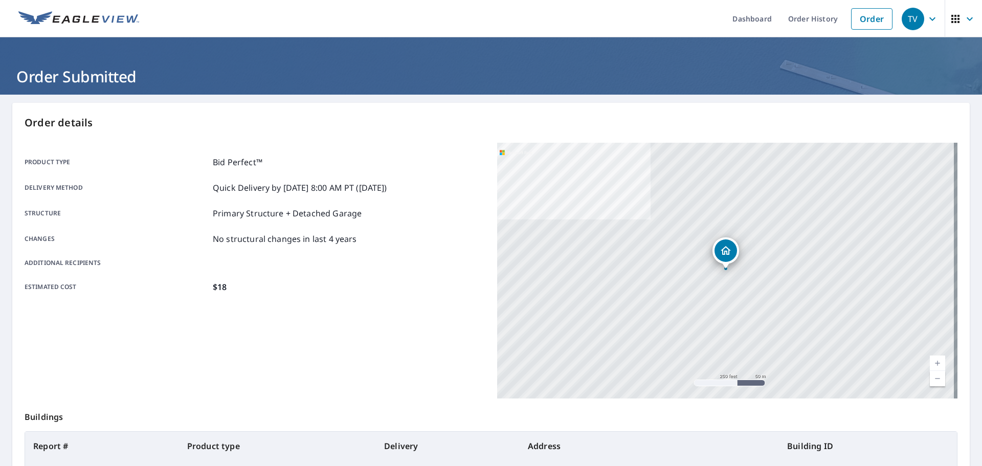
click at [76, 16] on img at bounding box center [78, 18] width 121 height 15
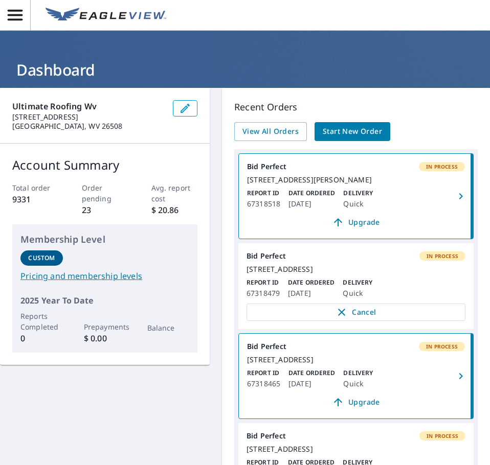
click at [396, 202] on div "Report ID 67318518 Date Ordered [DATE] Delivery Quick" at bounding box center [356, 199] width 218 height 21
